Goal: Transaction & Acquisition: Purchase product/service

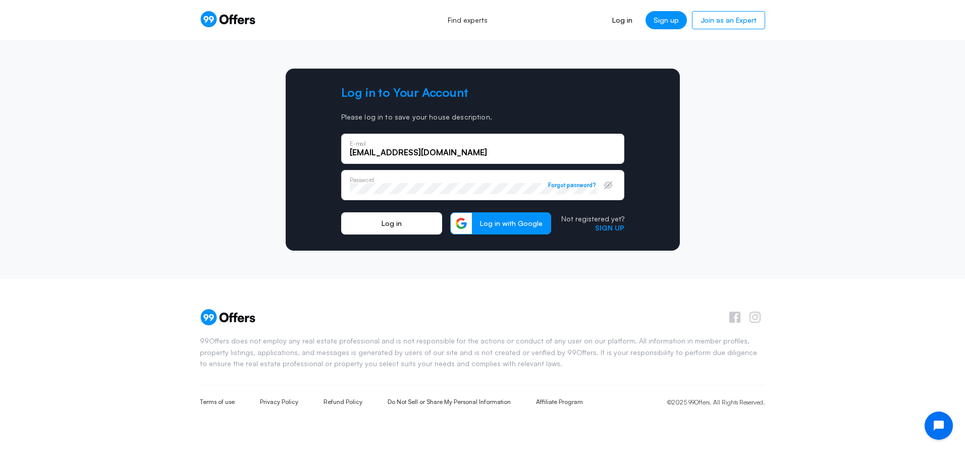
click at [396, 225] on button "Log in" at bounding box center [391, 224] width 101 height 22
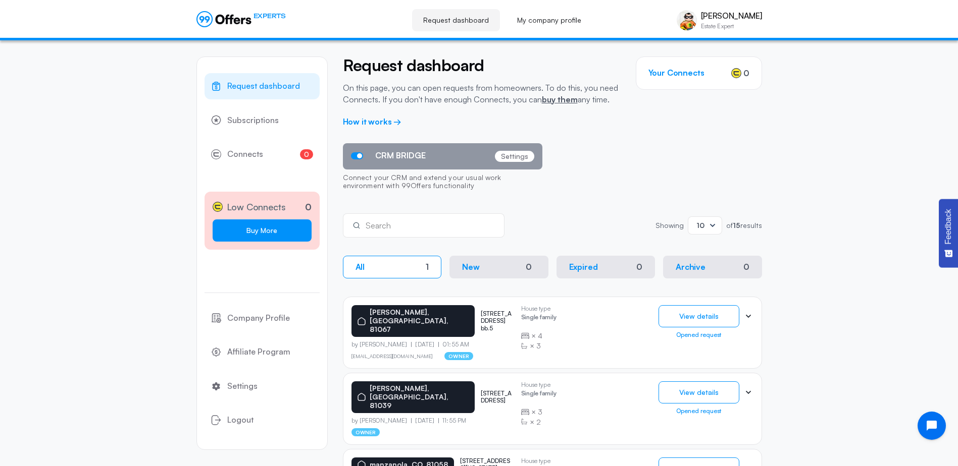
click at [275, 225] on link "Buy More" at bounding box center [262, 231] width 99 height 22
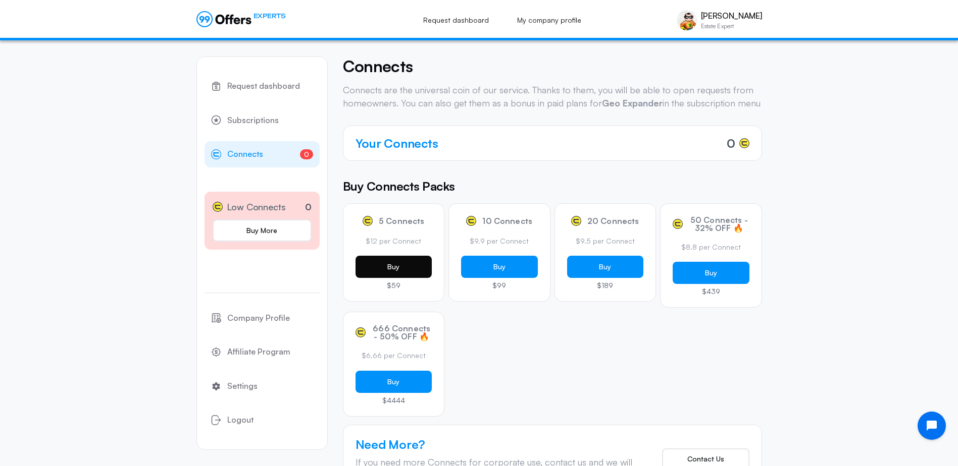
click at [380, 278] on button "Buy" at bounding box center [393, 267] width 77 height 22
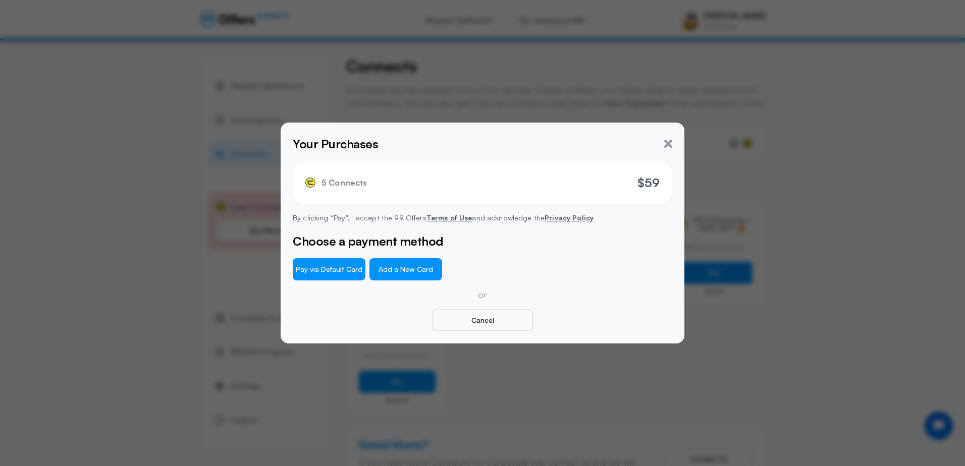
click at [403, 272] on button "Add a New Card" at bounding box center [406, 269] width 73 height 22
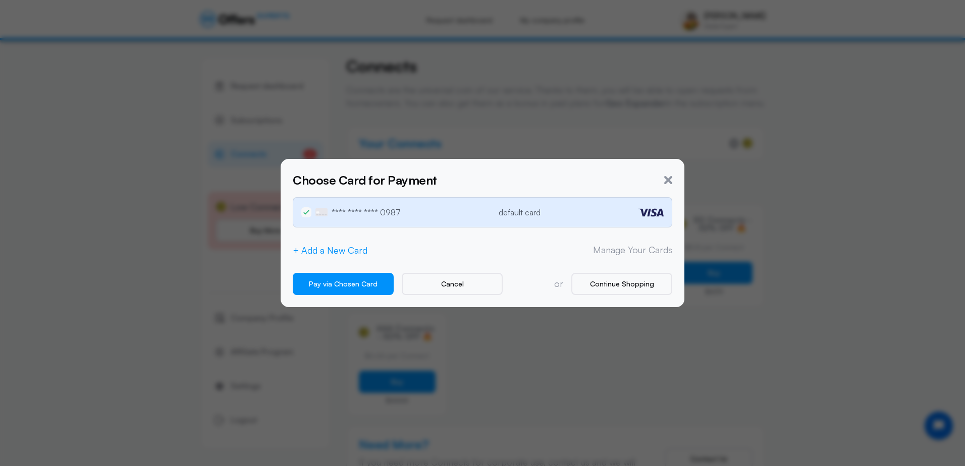
click at [326, 251] on button "+ Add a New Card" at bounding box center [330, 250] width 75 height 11
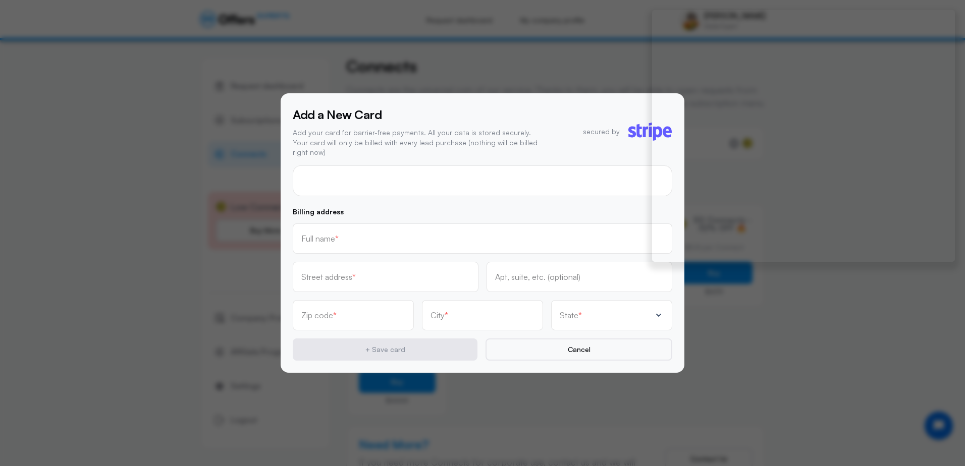
click at [331, 233] on input "text" at bounding box center [482, 238] width 362 height 11
type input "[PERSON_NAME]"
type input "PO Box 704"
type input "81050"
type input "La Junta"
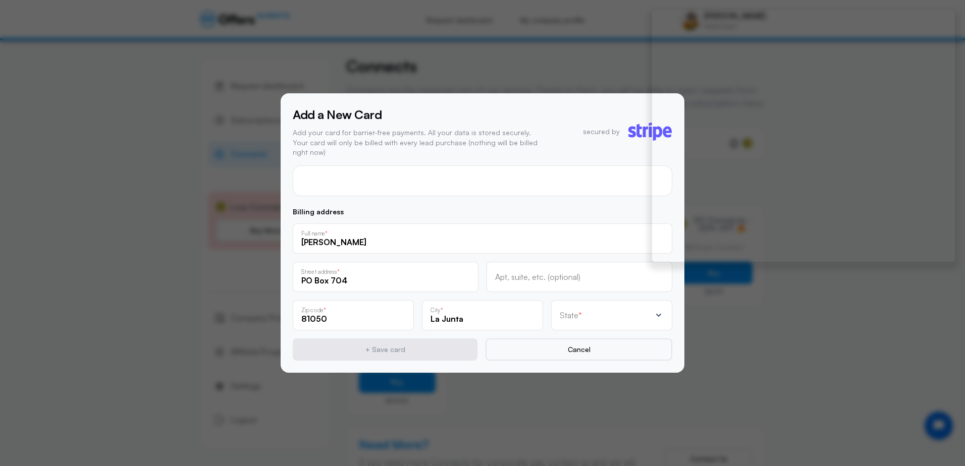
click at [572, 311] on p "State" at bounding box center [569, 315] width 19 height 8
click at [663, 289] on div "[US_STATE] [US_STATE] [US_STATE] [US_STATE] [US_STATE] [US_STATE] [US_STATE] [U…" at bounding box center [611, 251] width 121 height 98
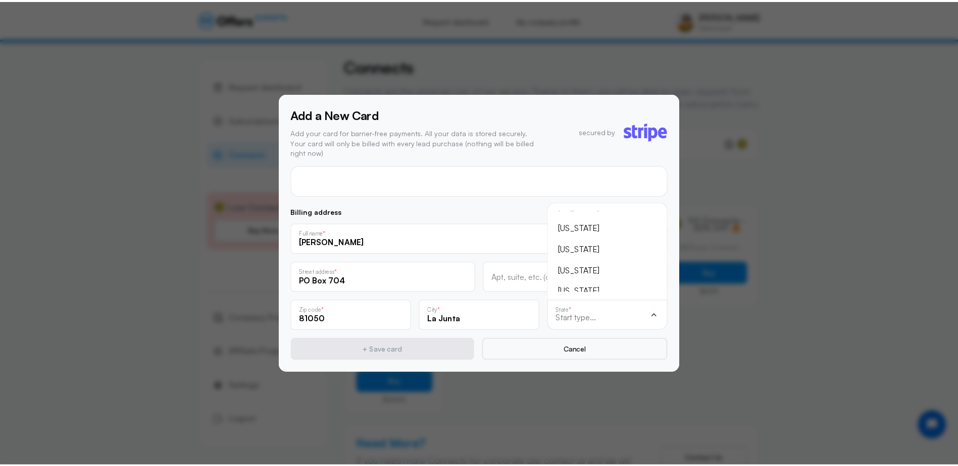
scroll to position [-101, 0]
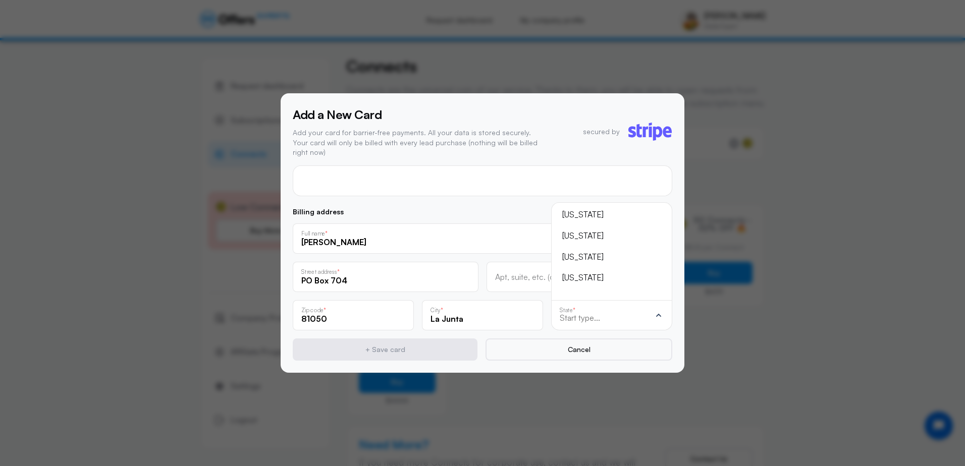
click at [597, 274] on div "[US_STATE]" at bounding box center [605, 278] width 87 height 13
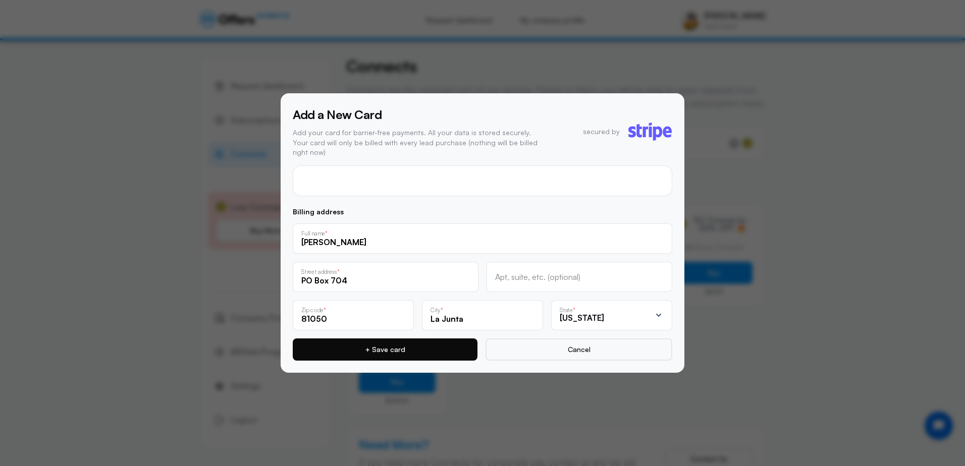
click at [439, 342] on button "+ Save card" at bounding box center [385, 350] width 185 height 22
click at [423, 348] on button "+ Save card" at bounding box center [385, 350] width 185 height 22
drag, startPoint x: 364, startPoint y: 280, endPoint x: 255, endPoint y: 276, distance: 108.6
click at [255, 276] on div "Add a New Card Add your card for barrier-free payments. All your data is stored…" at bounding box center [482, 233] width 965 height 466
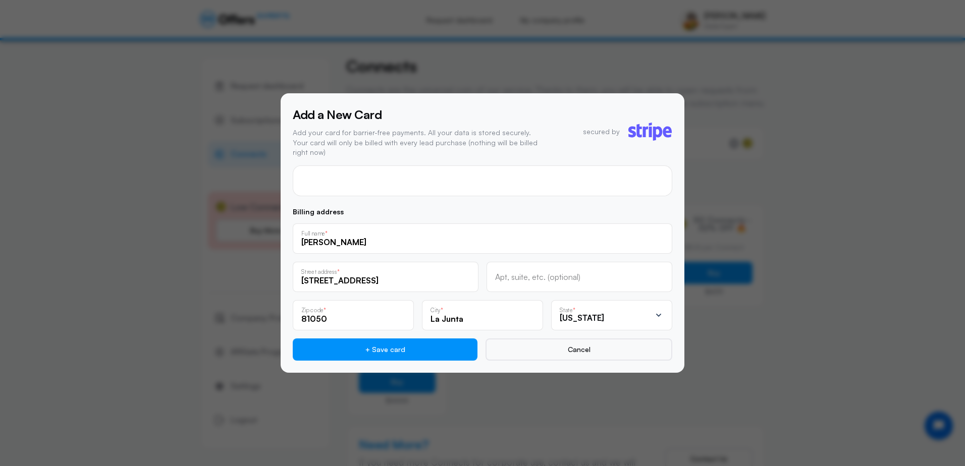
type input "[STREET_ADDRESS]"
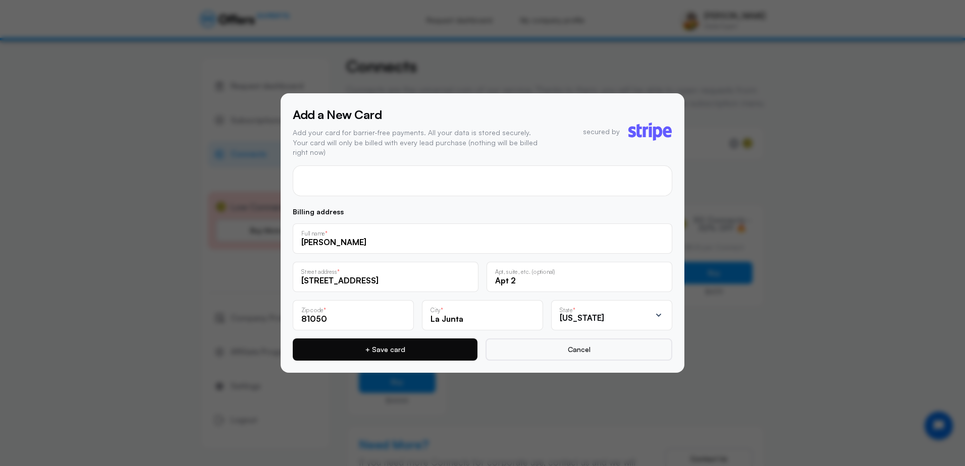
type input "Apt 2"
click at [385, 341] on button "+ Save card" at bounding box center [385, 350] width 185 height 22
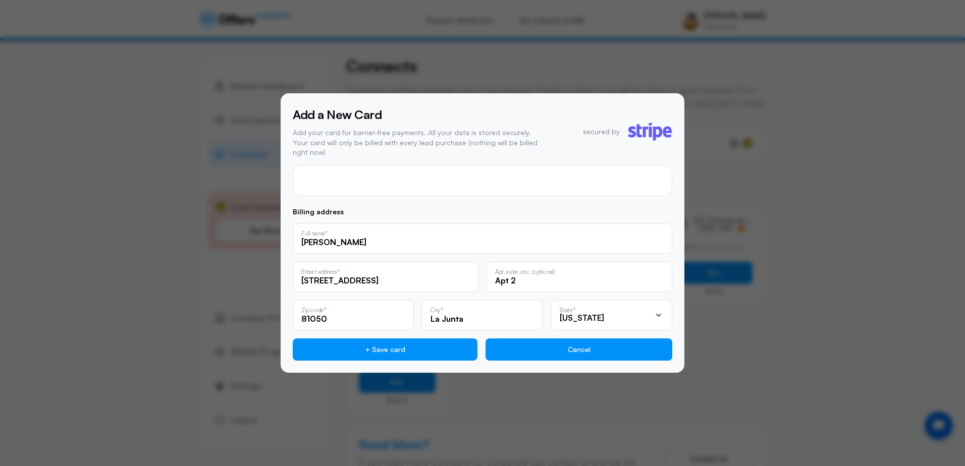
click at [571, 342] on button "Cancel" at bounding box center [579, 350] width 187 height 22
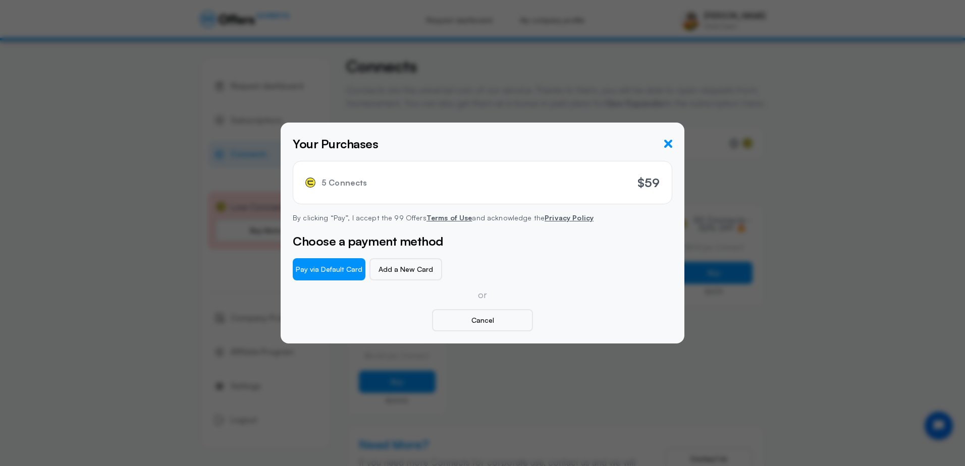
click at [669, 146] on icon "button" at bounding box center [668, 144] width 8 height 8
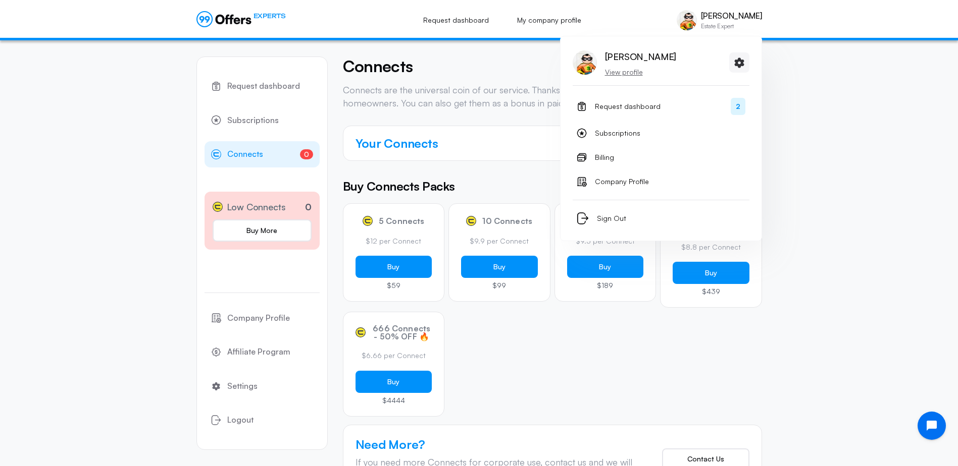
click at [690, 19] on div "[PERSON_NAME] Estate Expert" at bounding box center [718, 20] width 85 height 20
click at [604, 217] on span "Sign Out" at bounding box center [611, 219] width 29 height 12
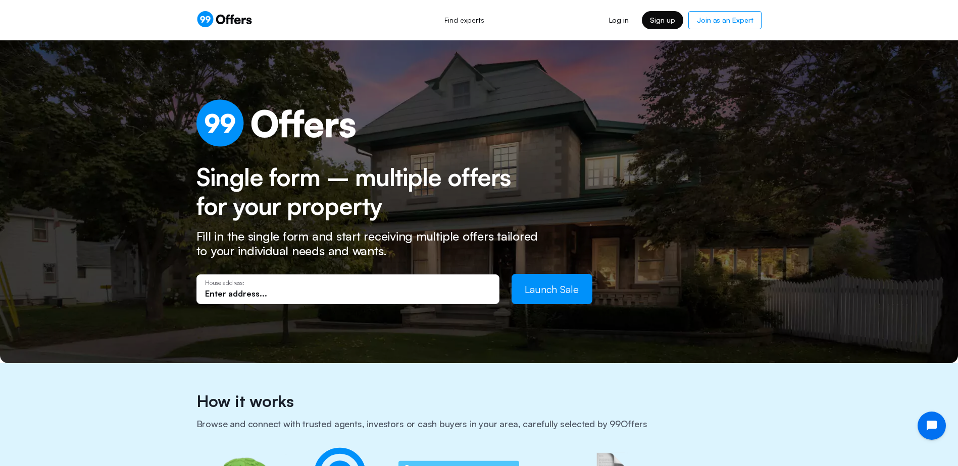
click at [661, 20] on link "Sign up" at bounding box center [662, 20] width 41 height 18
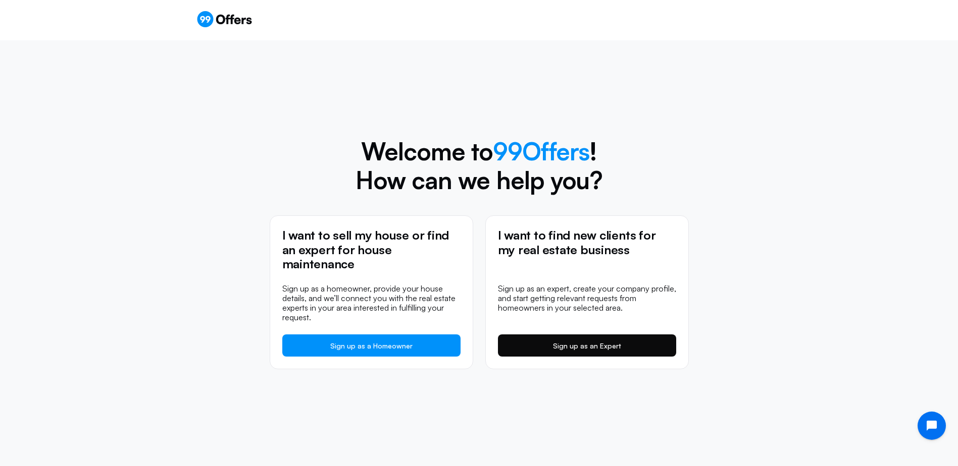
click at [578, 343] on link "Sign up as an Expert" at bounding box center [587, 346] width 178 height 22
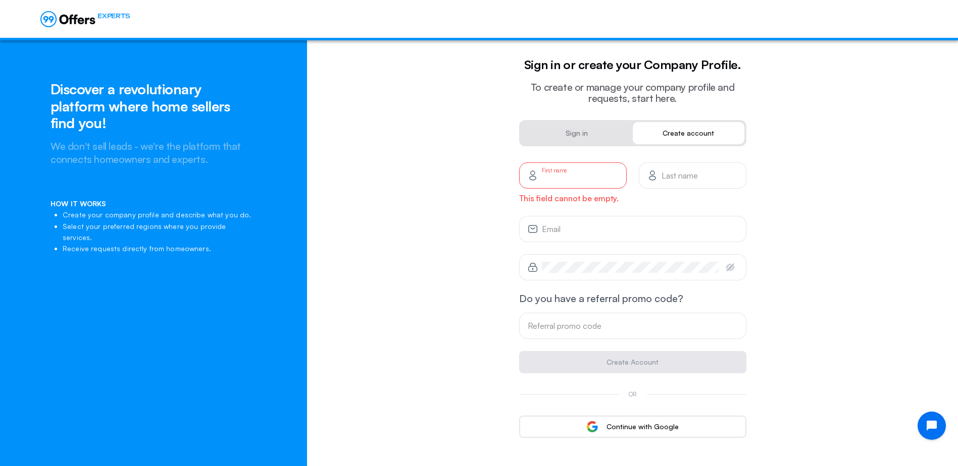
click at [567, 175] on input "text" at bounding box center [580, 179] width 76 height 11
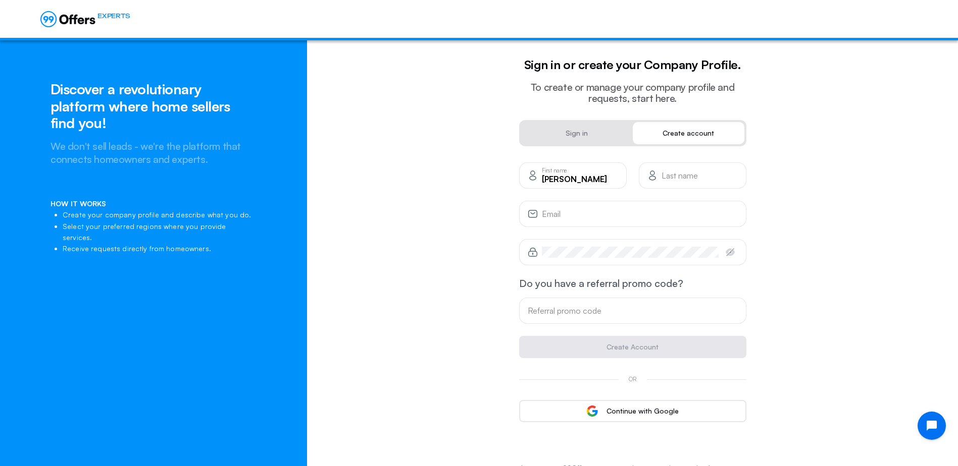
type input "[PERSON_NAME]"
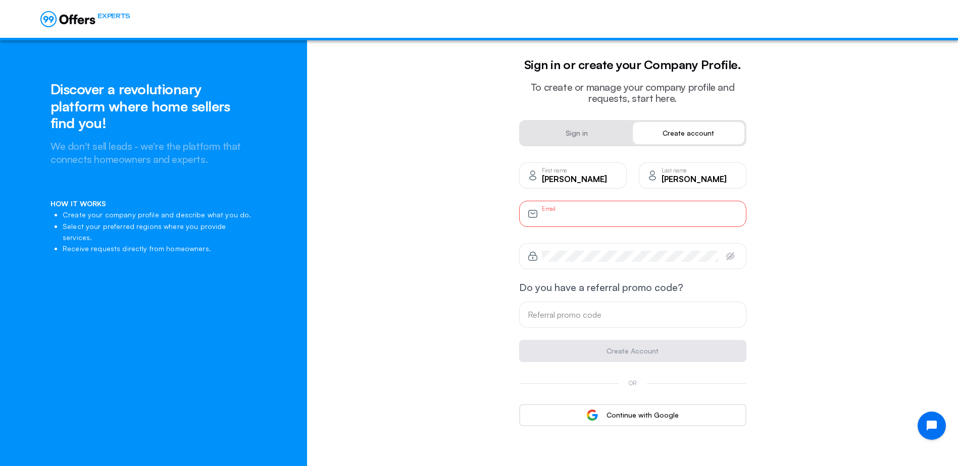
type input "[EMAIL_ADDRESS][DOMAIN_NAME]"
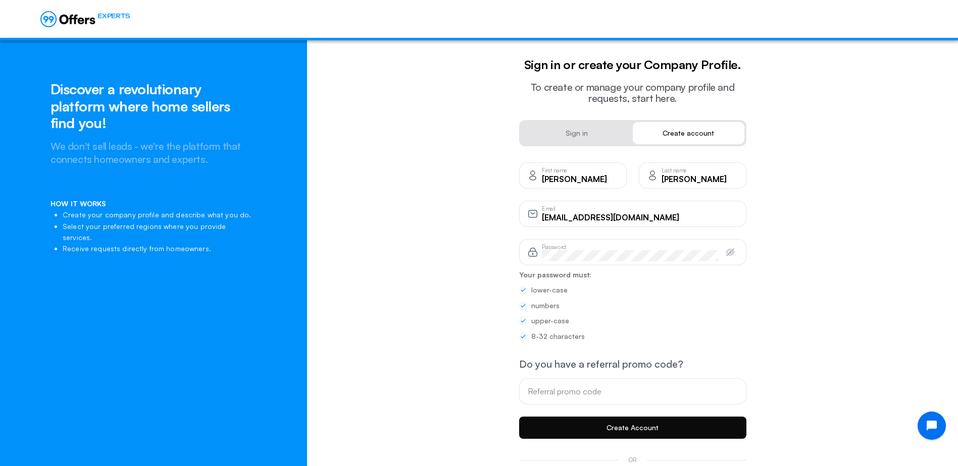
click at [635, 426] on button "Create Account" at bounding box center [632, 428] width 227 height 22
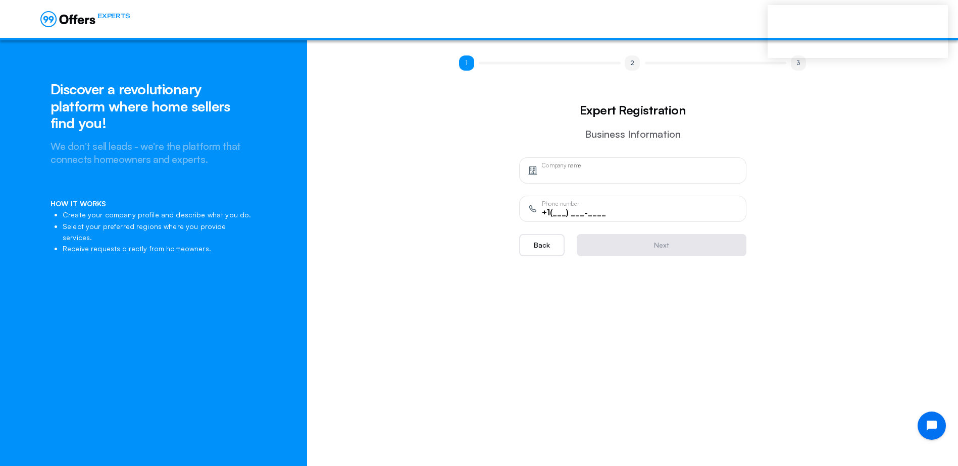
click at [565, 170] on input "text" at bounding box center [640, 174] width 196 height 11
type input "Axiom Real Estate Services, LLC"
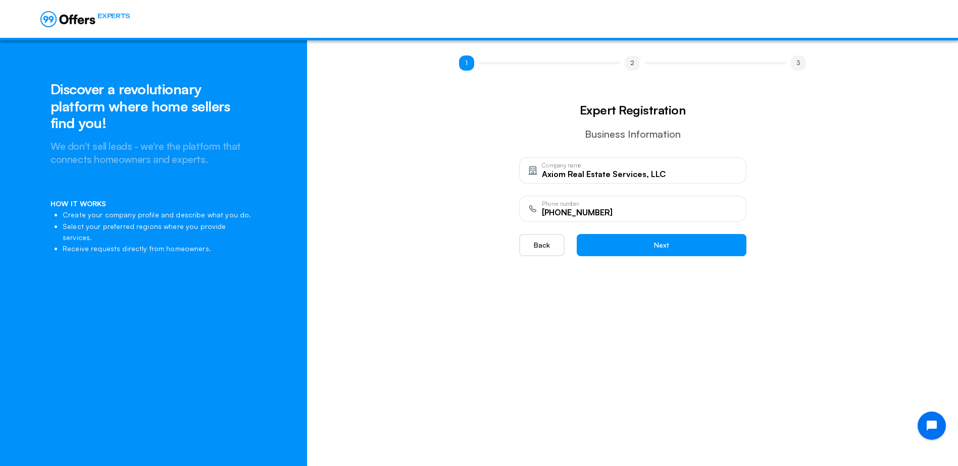
type input "[PHONE_NUMBER]"
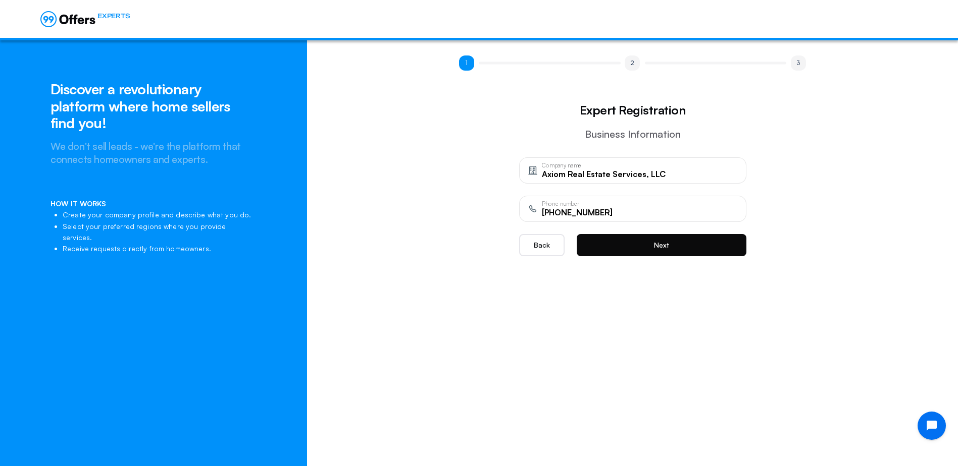
click at [643, 244] on button "Next" at bounding box center [662, 245] width 170 height 22
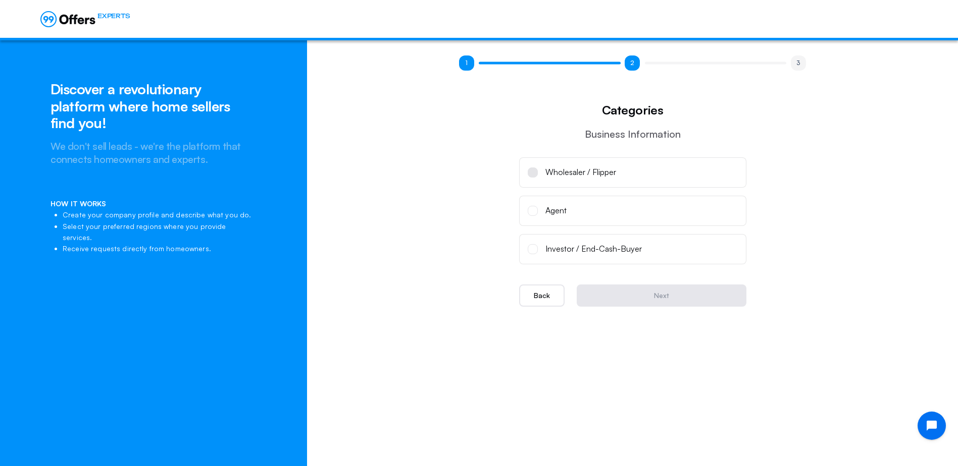
click at [533, 174] on span at bounding box center [532, 172] width 3 height 3
click at [0, 0] on input "Wholesaler / Flipper" at bounding box center [0, 0] width 0 height 0
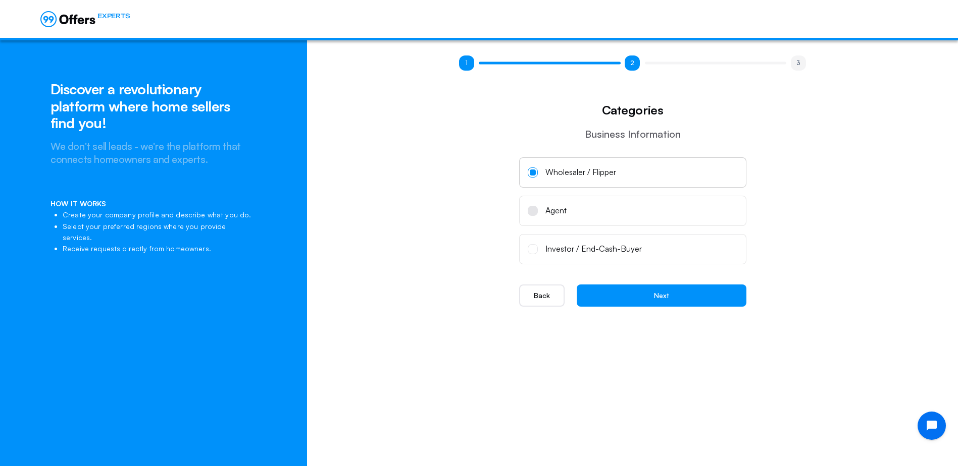
click at [535, 208] on span at bounding box center [533, 211] width 10 height 10
click at [0, 0] on input "Agent" at bounding box center [0, 0] width 0 height 0
click at [533, 179] on label "Wholesaler / Flipper" at bounding box center [632, 173] width 227 height 30
click at [0, 0] on input "Wholesaler / Flipper" at bounding box center [0, 0] width 0 height 0
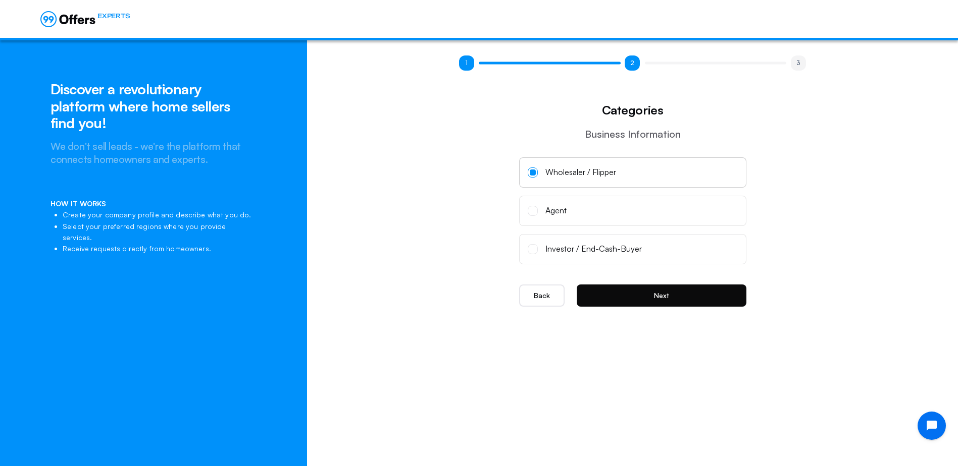
click at [638, 296] on button "Next" at bounding box center [662, 296] width 170 height 22
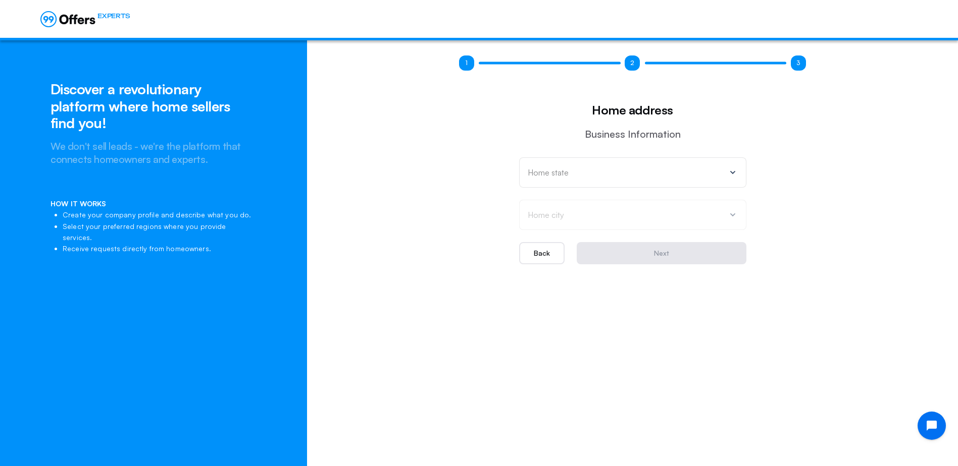
click at [560, 172] on p "Home state" at bounding box center [548, 173] width 41 height 8
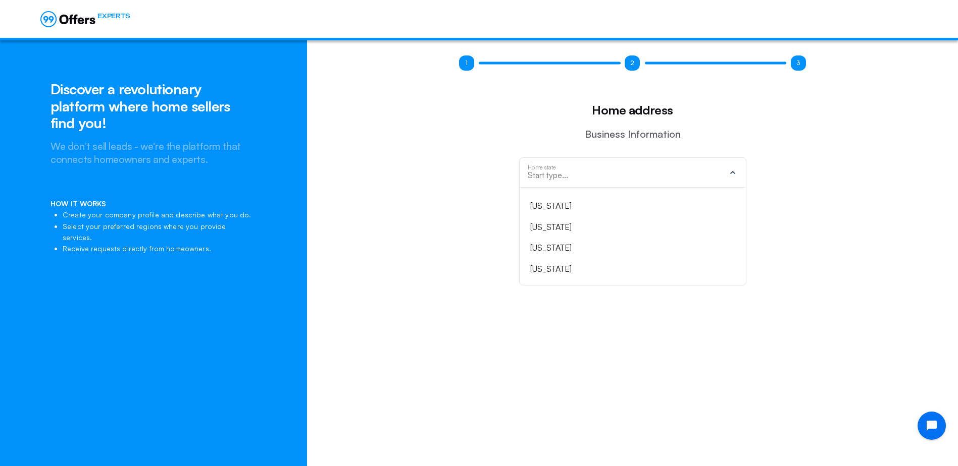
drag, startPoint x: 736, startPoint y: 195, endPoint x: 739, endPoint y: 212, distance: 16.4
click at [739, 212] on div "[US_STATE] [US_STATE] [US_STATE] [US_STATE] [US_STATE] [US_STATE] [US_STATE] [U…" at bounding box center [632, 237] width 227 height 98
drag, startPoint x: 737, startPoint y: 198, endPoint x: 737, endPoint y: 204, distance: 6.1
click at [737, 204] on ul "[US_STATE] [US_STATE] [US_STATE] [US_STATE] [US_STATE] [US_STATE] [US_STATE] [U…" at bounding box center [633, 236] width 210 height 81
click at [737, 245] on ul "[US_STATE] [US_STATE] [US_STATE] [US_STATE] [US_STATE] [US_STATE] [US_STATE] [U…" at bounding box center [633, 236] width 210 height 81
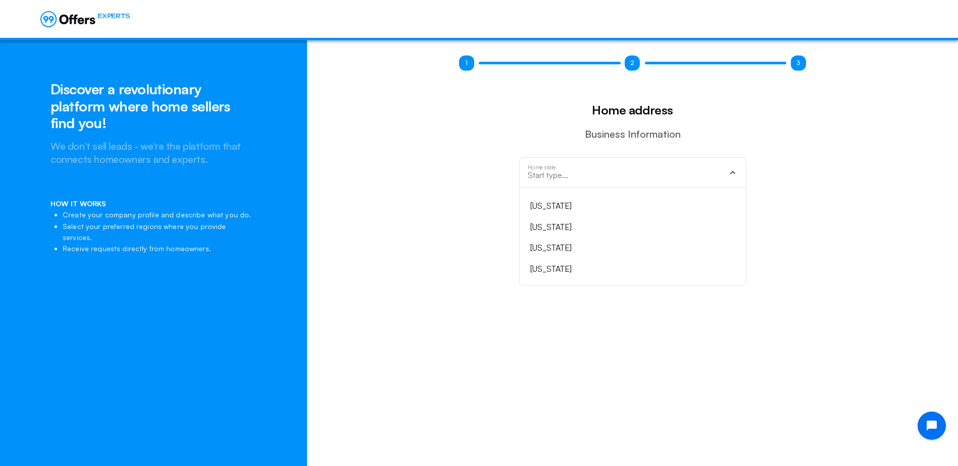
drag, startPoint x: 737, startPoint y: 196, endPoint x: 741, endPoint y: 225, distance: 29.6
click at [741, 225] on div "[US_STATE] [US_STATE] [US_STATE] [US_STATE] [US_STATE] [US_STATE] [US_STATE] [U…" at bounding box center [632, 237] width 227 height 98
drag, startPoint x: 741, startPoint y: 225, endPoint x: 737, endPoint y: 255, distance: 30.6
click at [737, 255] on ul "[US_STATE] [US_STATE] [US_STATE] [US_STATE] [US_STATE] [US_STATE] [US_STATE] [U…" at bounding box center [633, 236] width 210 height 81
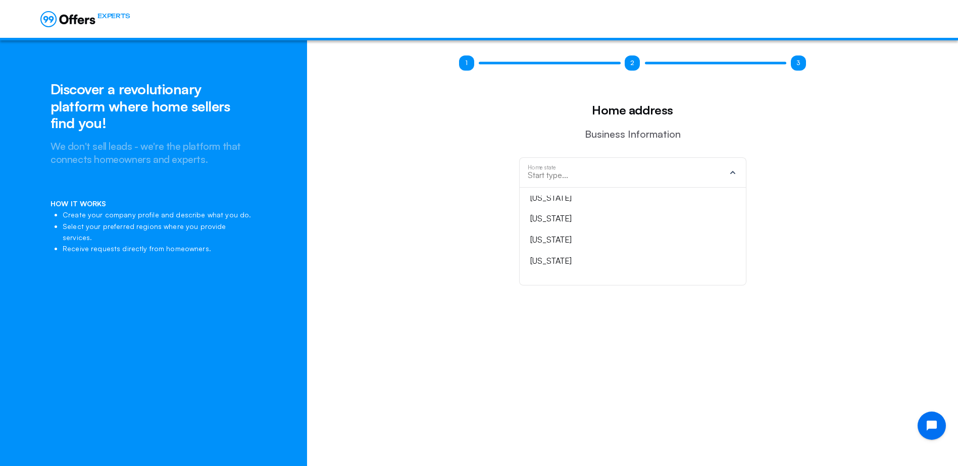
click at [574, 242] on div "[US_STATE]" at bounding box center [626, 240] width 193 height 13
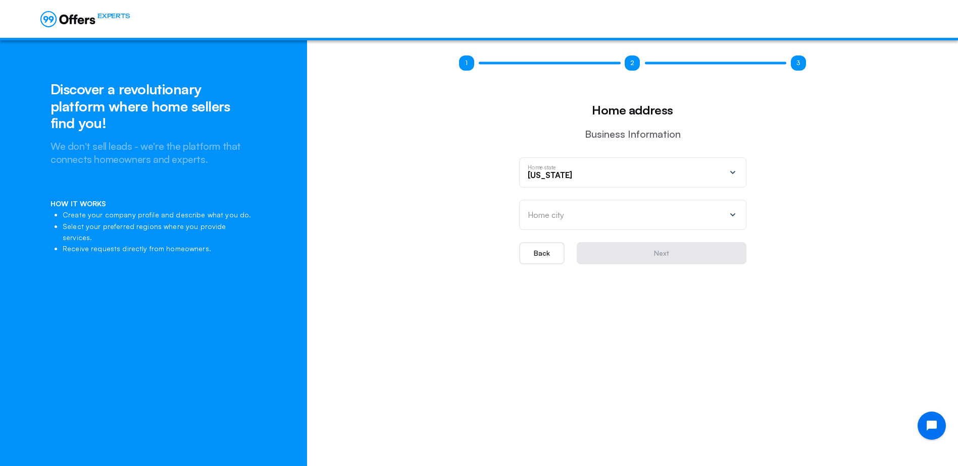
click at [548, 214] on p "Home city" at bounding box center [546, 215] width 36 height 8
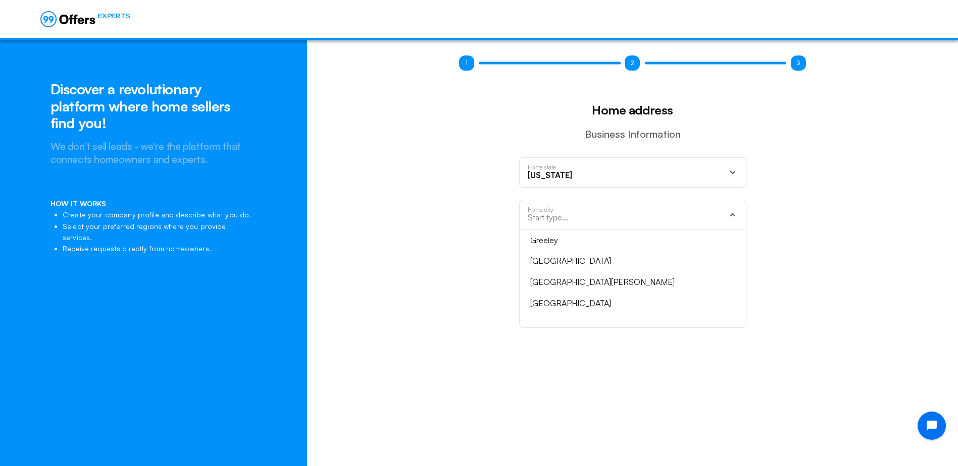
click at [737, 287] on ul "[GEOGRAPHIC_DATA] [GEOGRAPHIC_DATA] [GEOGRAPHIC_DATA] [GEOGRAPHIC_DATA][PERSON_…" at bounding box center [633, 278] width 210 height 81
click at [737, 296] on ul "[GEOGRAPHIC_DATA] [GEOGRAPHIC_DATA] [GEOGRAPHIC_DATA] [GEOGRAPHIC_DATA][PERSON_…" at bounding box center [633, 278] width 210 height 81
click at [531, 283] on div "Pueblo" at bounding box center [626, 287] width 193 height 13
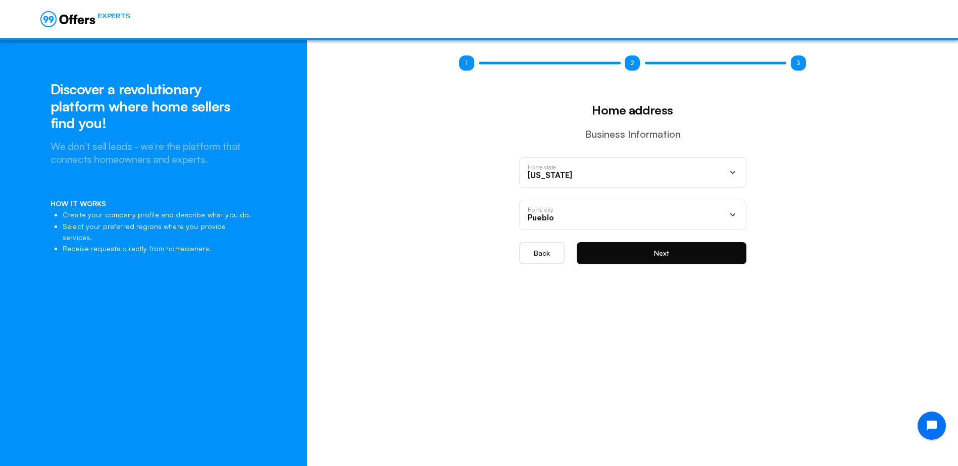
click at [653, 250] on button "Next" at bounding box center [662, 253] width 170 height 22
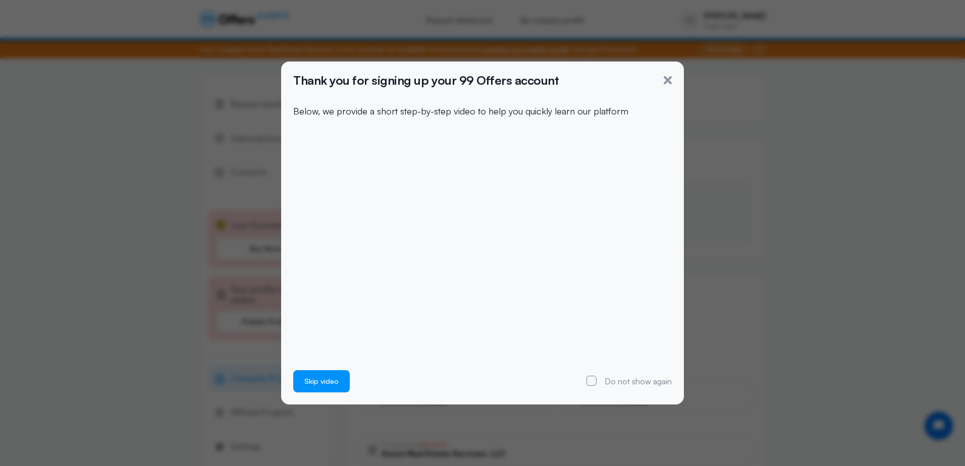
click at [321, 380] on button "Skip video" at bounding box center [321, 382] width 57 height 22
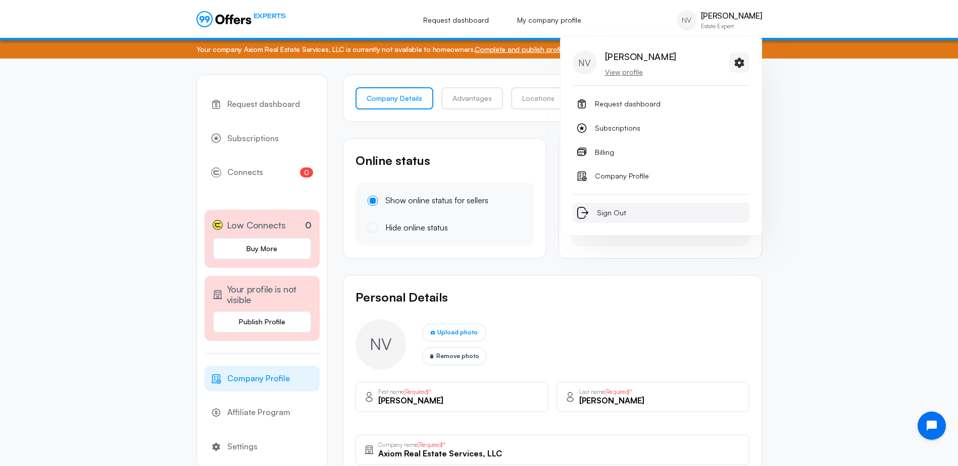
click at [613, 213] on span "Sign Out" at bounding box center [611, 213] width 29 height 12
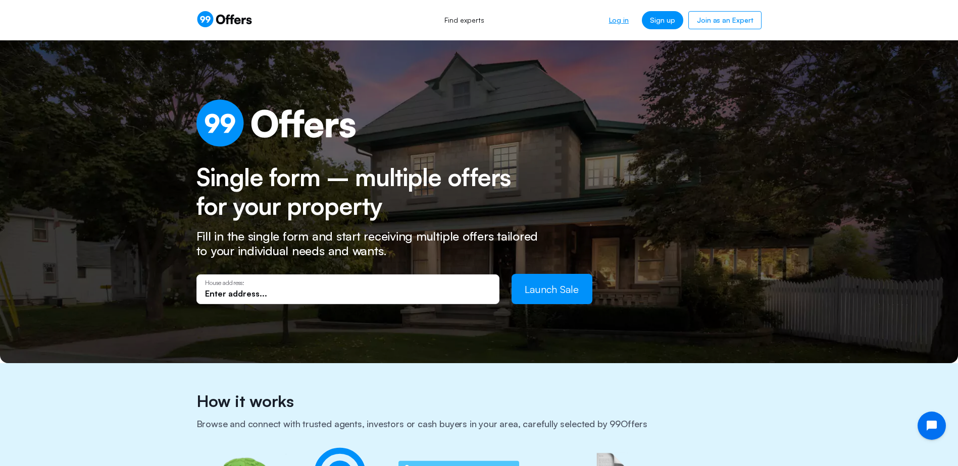
click at [628, 22] on link "Log in" at bounding box center [619, 20] width 36 height 18
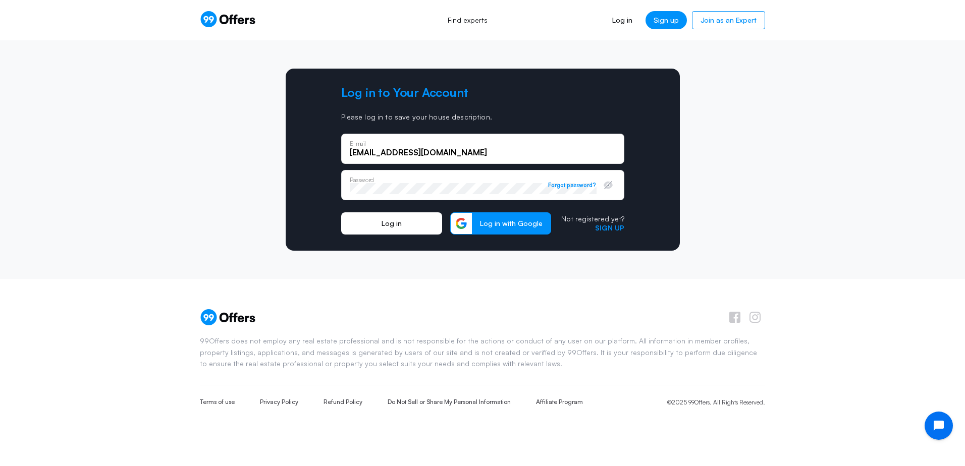
click at [405, 225] on button "Log in" at bounding box center [391, 224] width 101 height 22
